Goal: Task Accomplishment & Management: Use online tool/utility

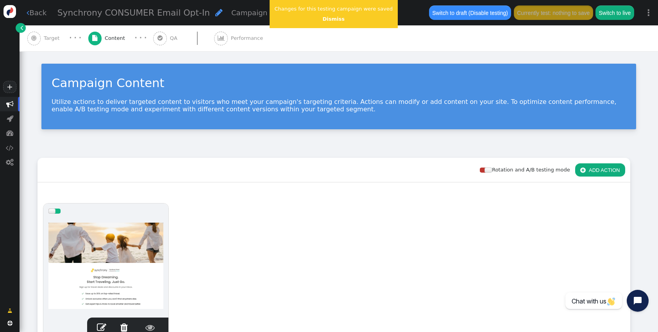
scroll to position [58, 0]
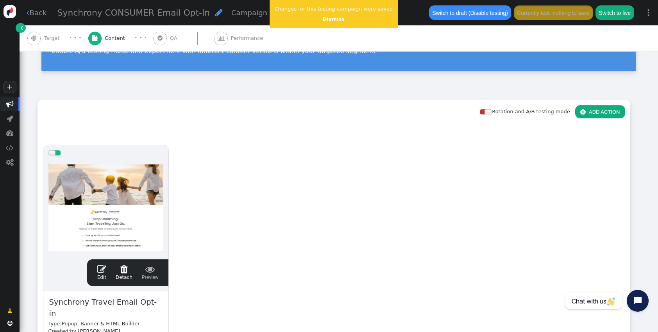
click at [145, 45] on link " Content · · ·" at bounding box center [120, 38] width 65 height 26
click at [159, 46] on div " QA" at bounding box center [166, 38] width 27 height 26
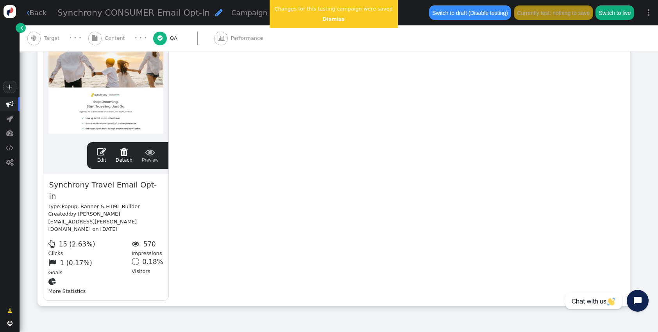
scroll to position [0, 0]
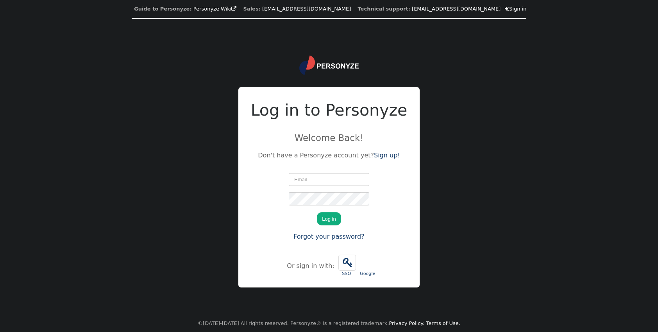
type input "[PERSON_NAME][EMAIL_ADDRESS][PERSON_NAME][DOMAIN_NAME]"
click at [338, 214] on button "Log in" at bounding box center [329, 218] width 24 height 13
click at [336, 216] on button "Log in" at bounding box center [329, 218] width 24 height 13
click at [331, 220] on button "Log in" at bounding box center [329, 218] width 24 height 13
click at [334, 220] on button "Log in" at bounding box center [329, 218] width 24 height 13
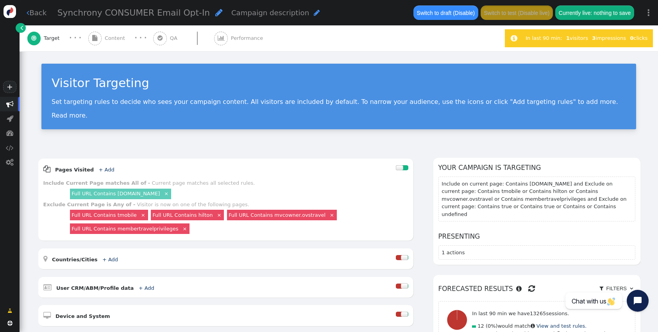
click at [131, 52] on div "Visitor Targeting Set targeting rules to decide who sees your campaign content.…" at bounding box center [339, 99] width 638 height 97
click at [109, 44] on div " Content" at bounding box center [108, 38] width 40 height 26
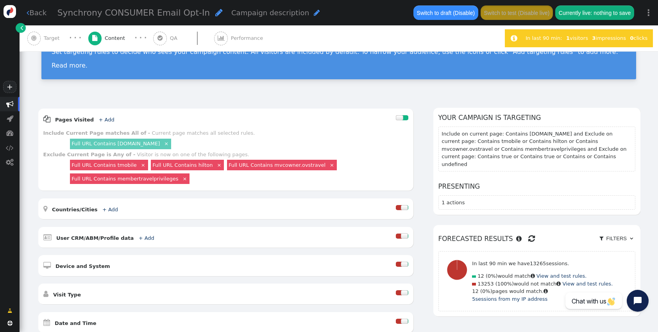
click at [166, 33] on div " QA" at bounding box center [166, 38] width 27 height 26
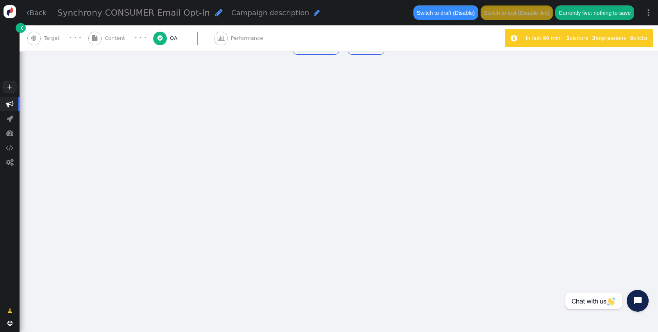
type input "https://www.thevidalifestyle.com.mx/"
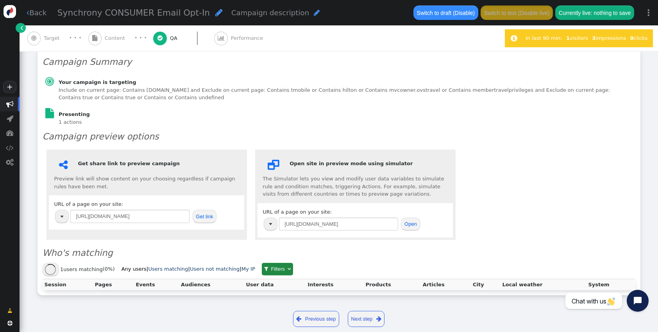
scroll to position [108, 0]
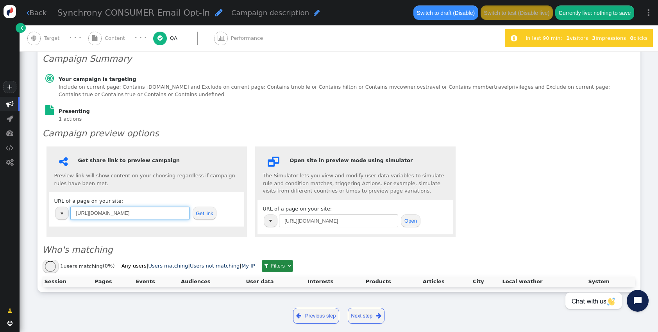
click at [105, 207] on input "https://www.thevidalifestyle.com.mx/" at bounding box center [129, 213] width 119 height 13
paste input "home.travel.synchronytravel.com/shop-travel"
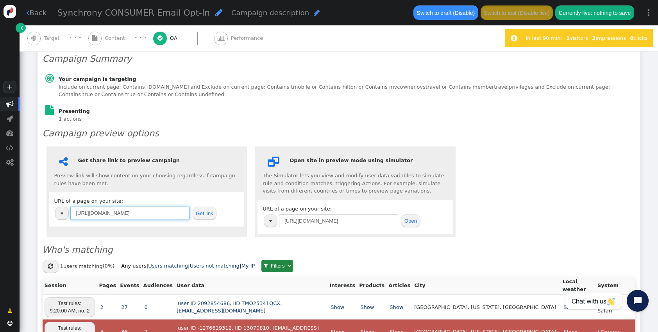
type input "https://home.travel.synchronytravel.com/shop-travel/"
click at [202, 197] on div "URL of a page on your site: https://home.travel.synchronytravel.com/shop-travel…" at bounding box center [146, 209] width 185 height 24
click at [202, 207] on button "Get link" at bounding box center [205, 213] width 24 height 13
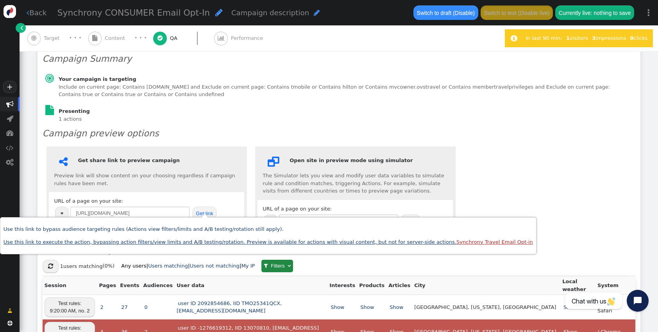
click at [203, 242] on link "Use this link to execute the action, bypassing action filters/view limits and A…" at bounding box center [268, 242] width 529 height 6
